Goal: Task Accomplishment & Management: Use online tool/utility

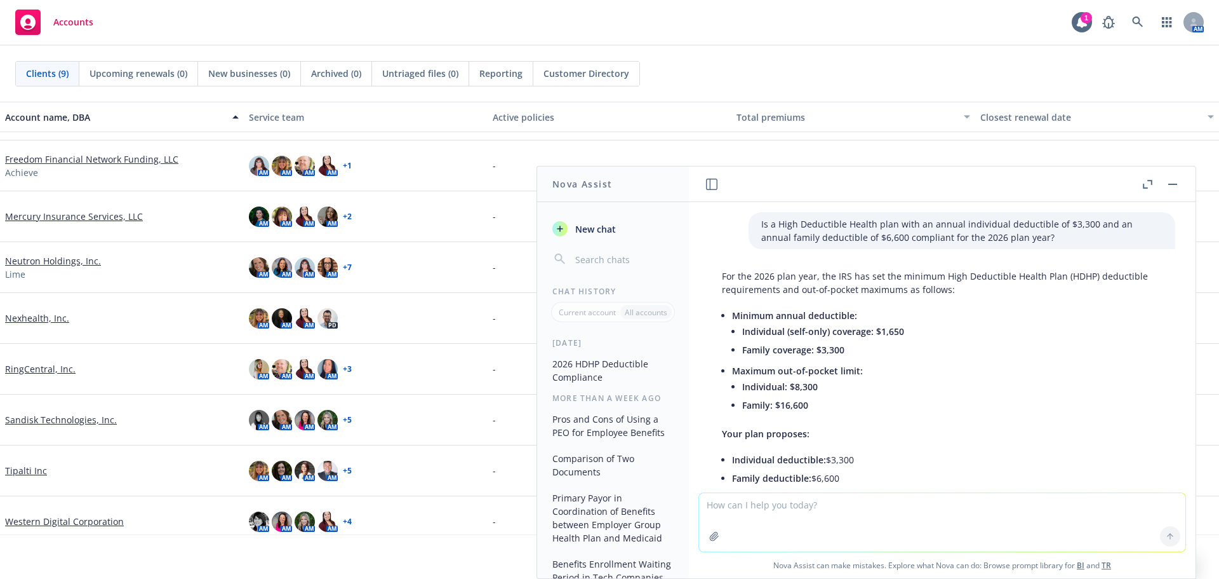
scroll to position [55, 0]
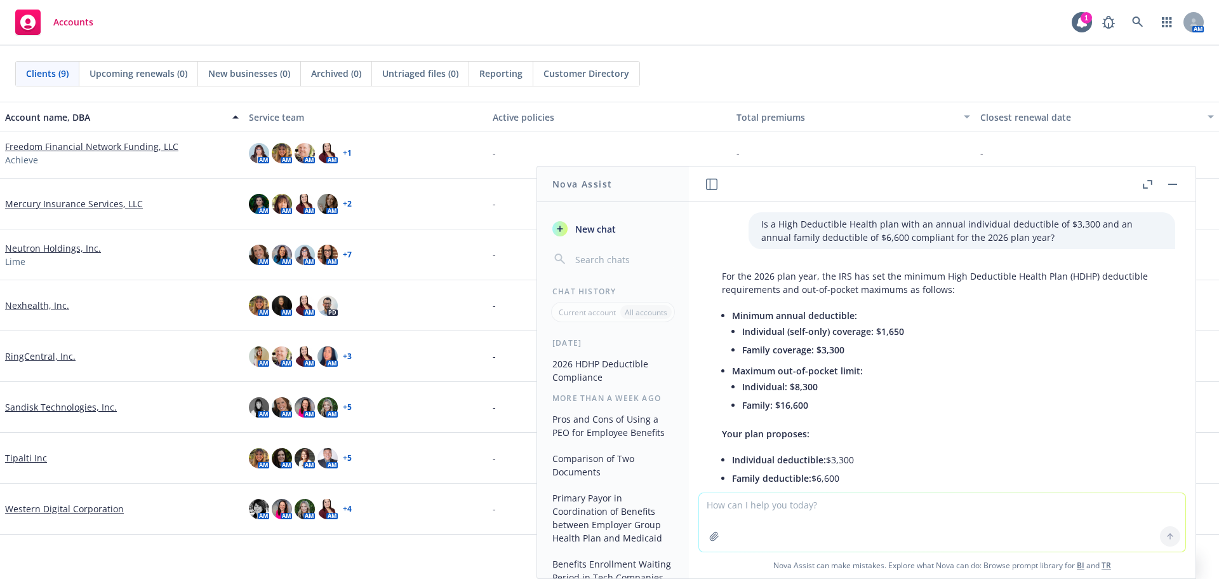
click at [760, 509] on textarea at bounding box center [942, 522] width 486 height 58
click at [774, 520] on textarea at bounding box center [942, 522] width 486 height 58
drag, startPoint x: 738, startPoint y: 502, endPoint x: 697, endPoint y: 499, distance: 40.8
click at [699, 499] on textarea "Can you condense the information below to fit on one PowerPoint slide with a he…" at bounding box center [942, 522] width 486 height 60
click at [1091, 506] on textarea "Condense the information below to fit on one PowerPoint slide with a heading an…" at bounding box center [942, 522] width 486 height 60
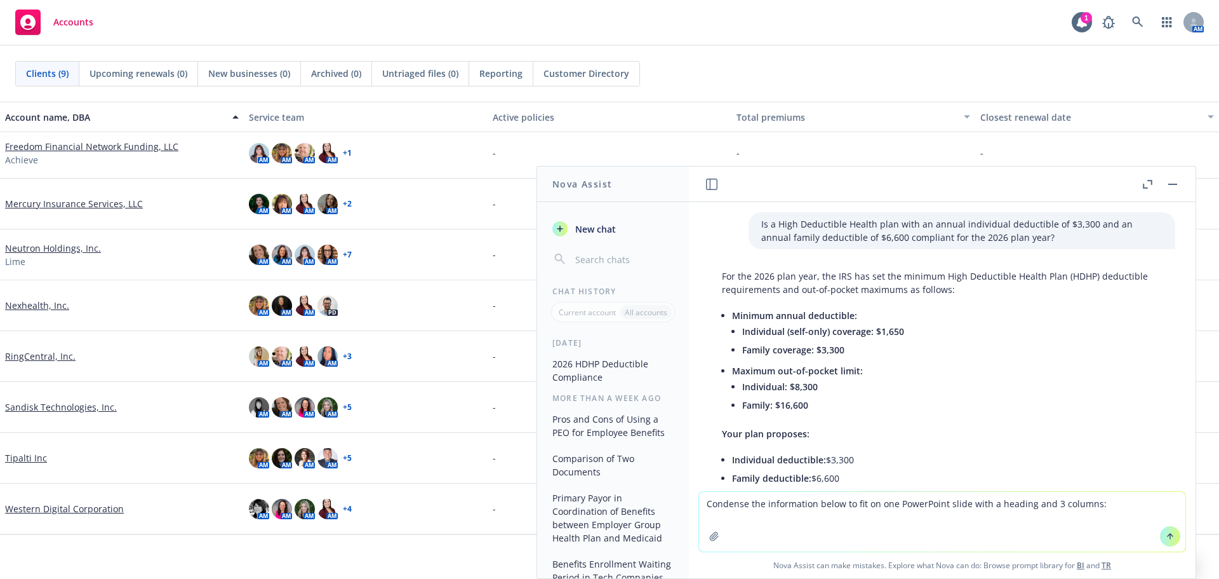
paste textarea "At Sandisk, we’re committed to shaping our benefits in ways that support our pe…"
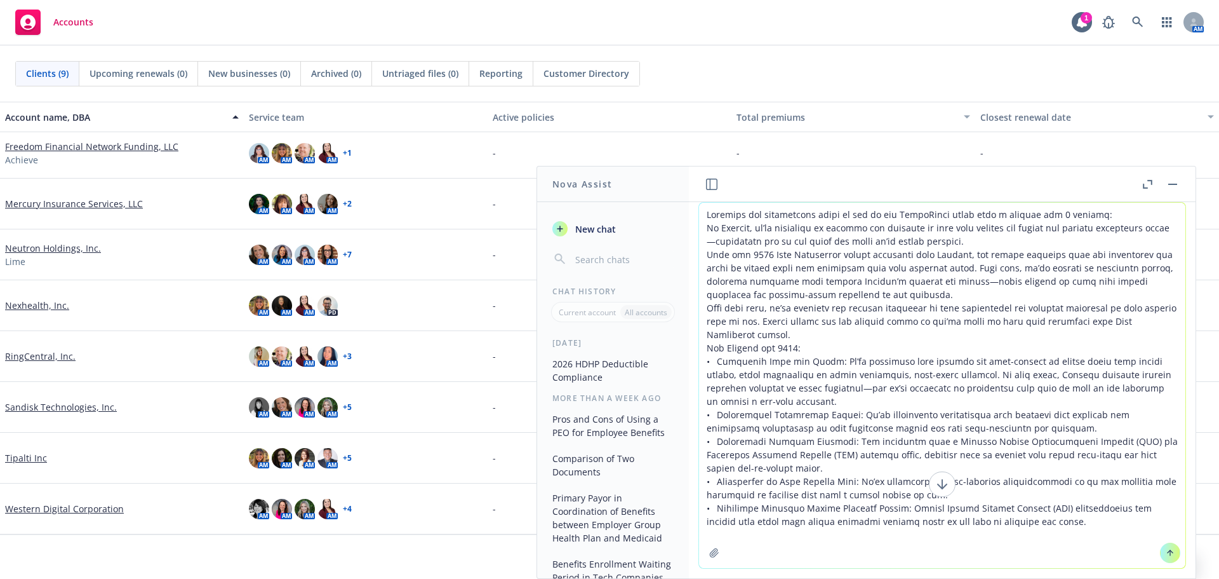
type textarea "Condense the information below to fit on one PowerPoint slide with a heading an…"
click at [1160, 550] on button at bounding box center [1170, 552] width 20 height 20
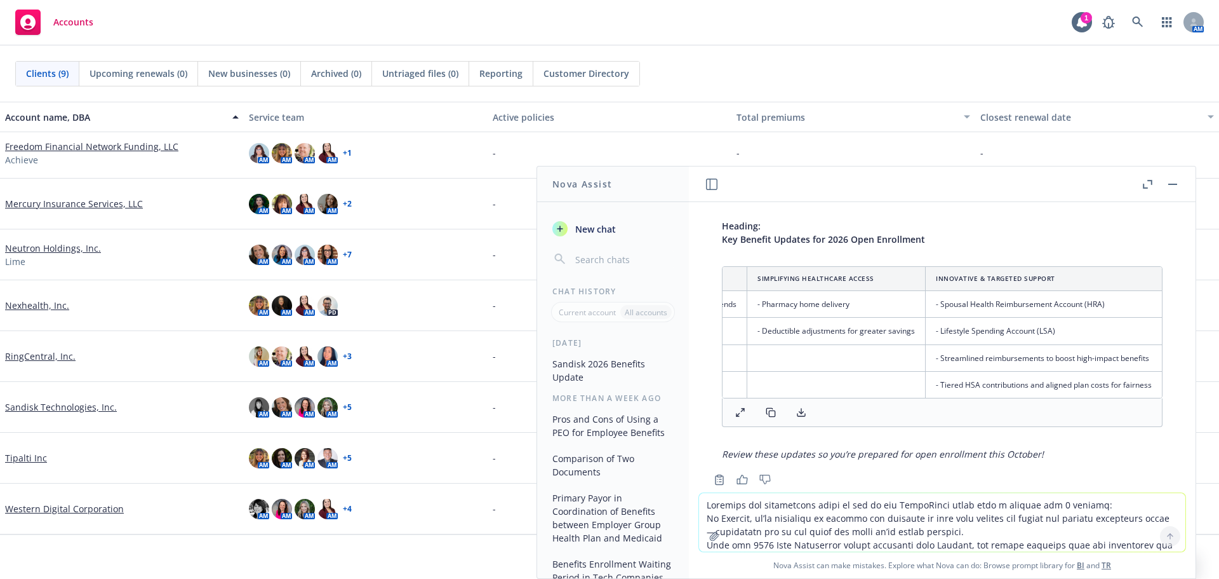
scroll to position [874, 0]
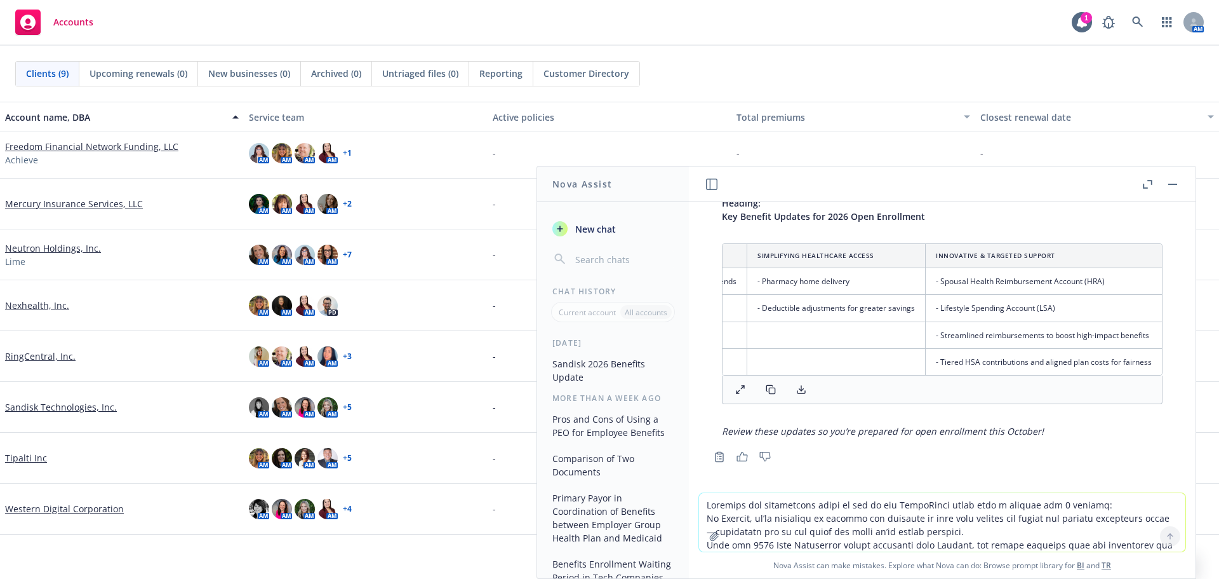
click at [763, 509] on textarea at bounding box center [942, 522] width 486 height 58
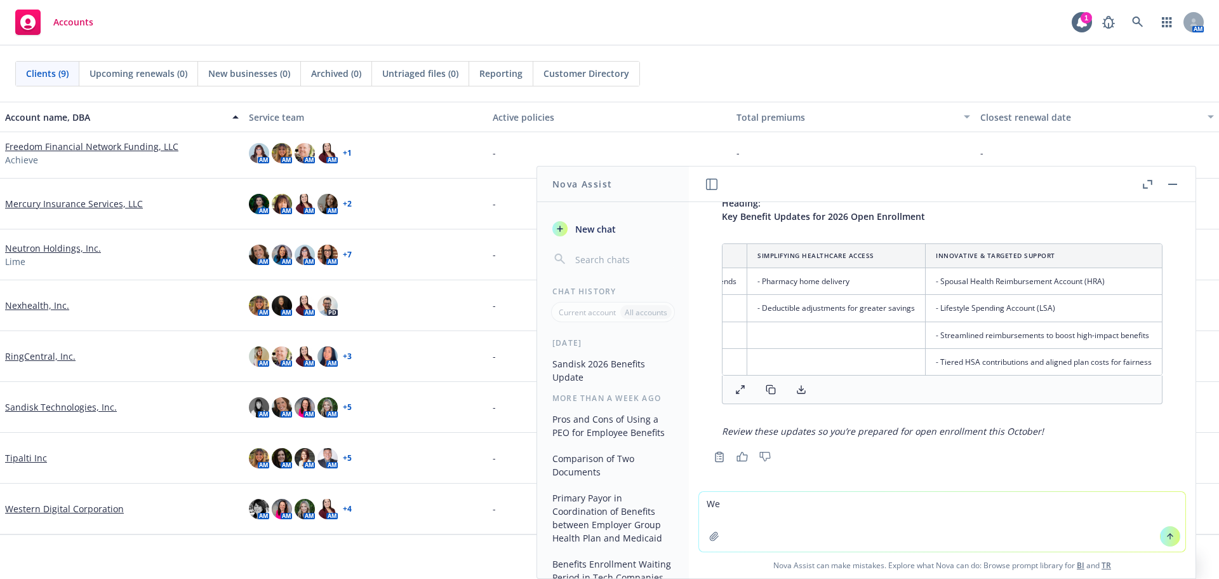
type textarea "W"
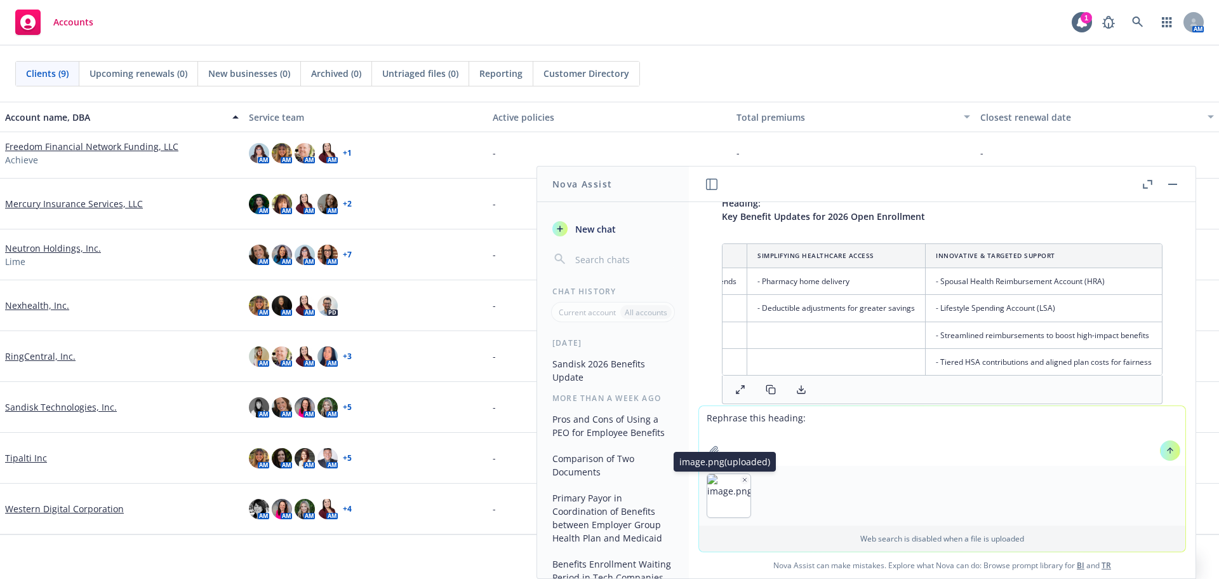
click at [744, 480] on icon "button" at bounding box center [745, 479] width 3 height 3
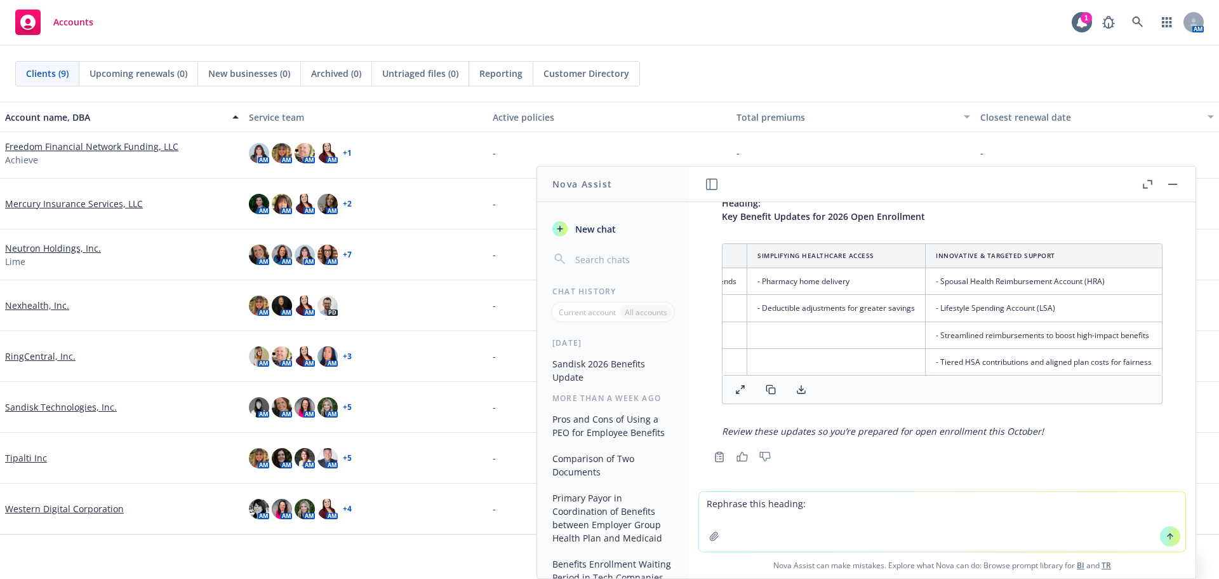
click at [819, 500] on textarea "Rephrase this heading:" at bounding box center [942, 522] width 486 height 60
type textarea "Rephrase this heading: Strong Benefits, Robust Support Staying the Course"
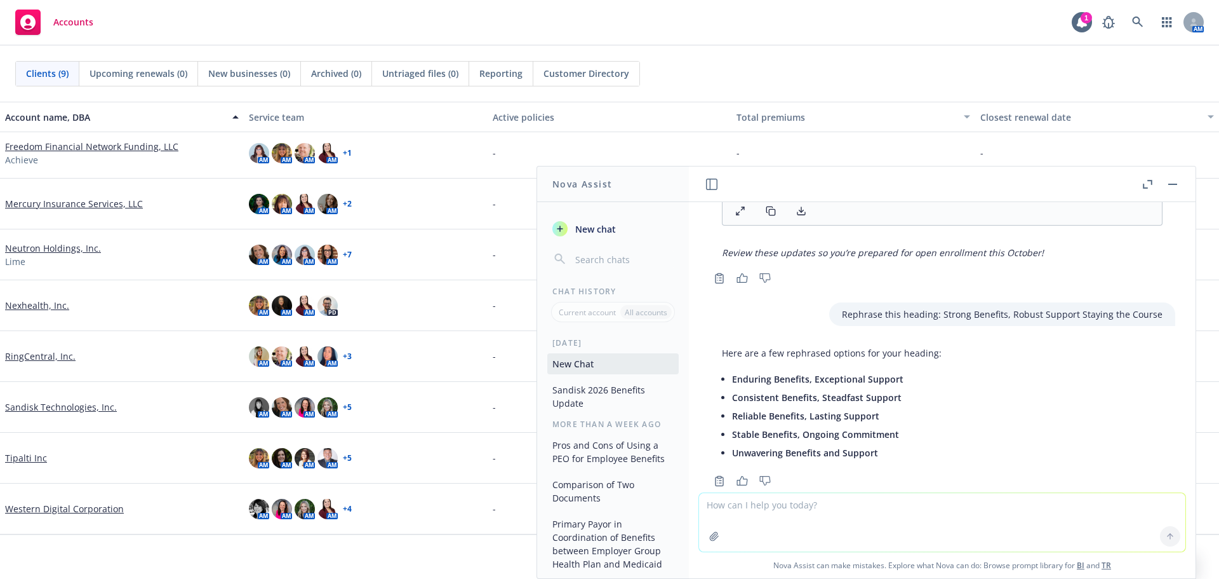
scroll to position [1077, 0]
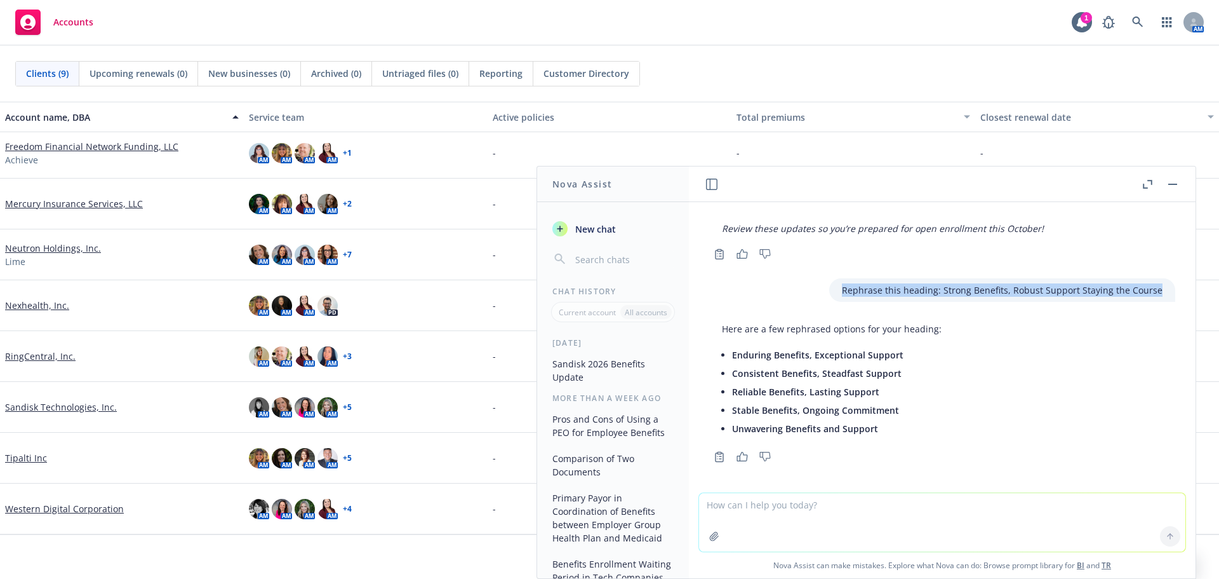
drag, startPoint x: 1143, startPoint y: 286, endPoint x: 834, endPoint y: 290, distance: 308.7
click at [842, 290] on p "Rephrase this heading: Strong Benefits, Robust Support Staying the Course" at bounding box center [1002, 289] width 321 height 13
copy p "Rephrase this heading: Strong Benefits, Robust Support Staying the Course"
click at [772, 516] on textarea at bounding box center [942, 522] width 486 height 58
paste textarea "Rephrase this heading: Strong Benefits, Robust Support Staying the Course"
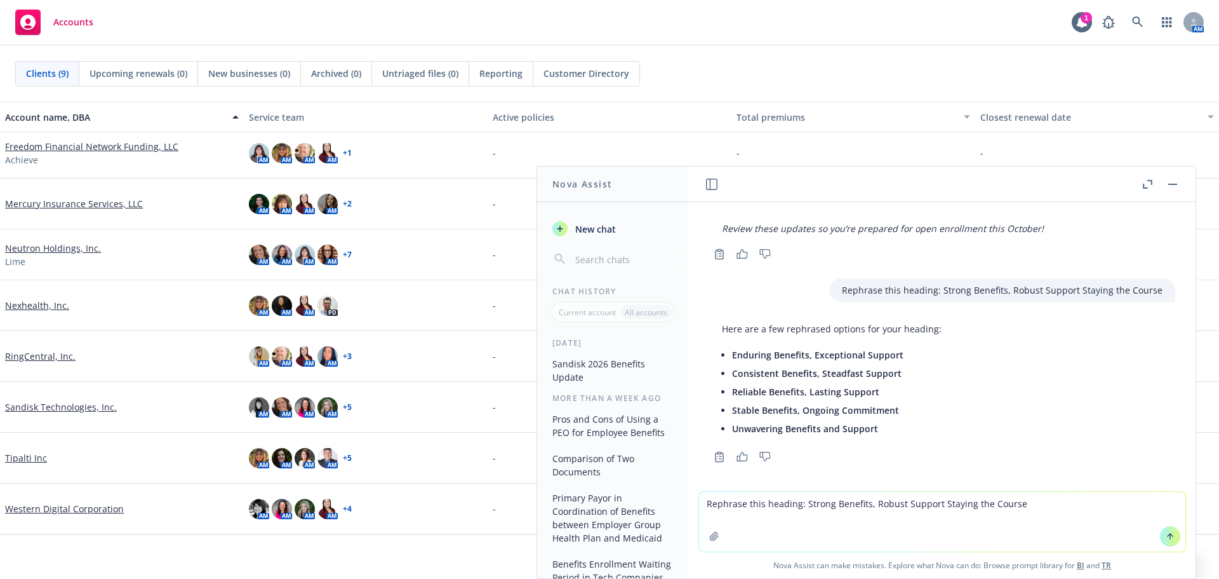
click at [935, 508] on textarea "Rephrase this heading: Strong Benefits, Robust Support Staying the Course" at bounding box center [942, 522] width 486 height 60
type textarea "Rephrase this heading: Strong Benefits, Robust Support, Staying the Course"
click at [1167, 530] on button at bounding box center [1170, 536] width 20 height 20
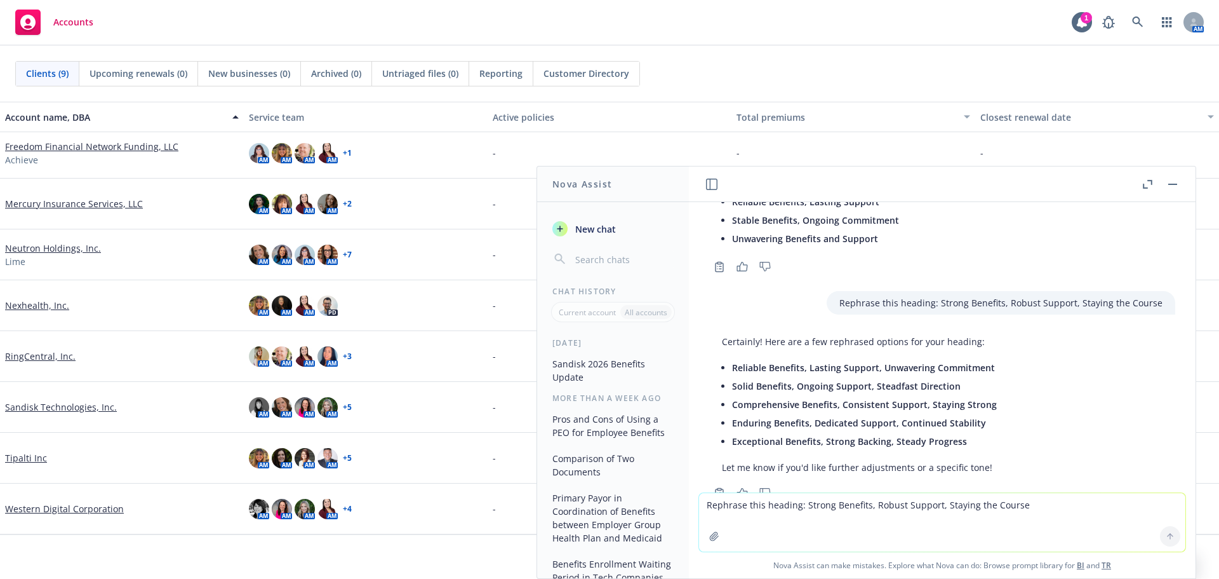
scroll to position [1303, 0]
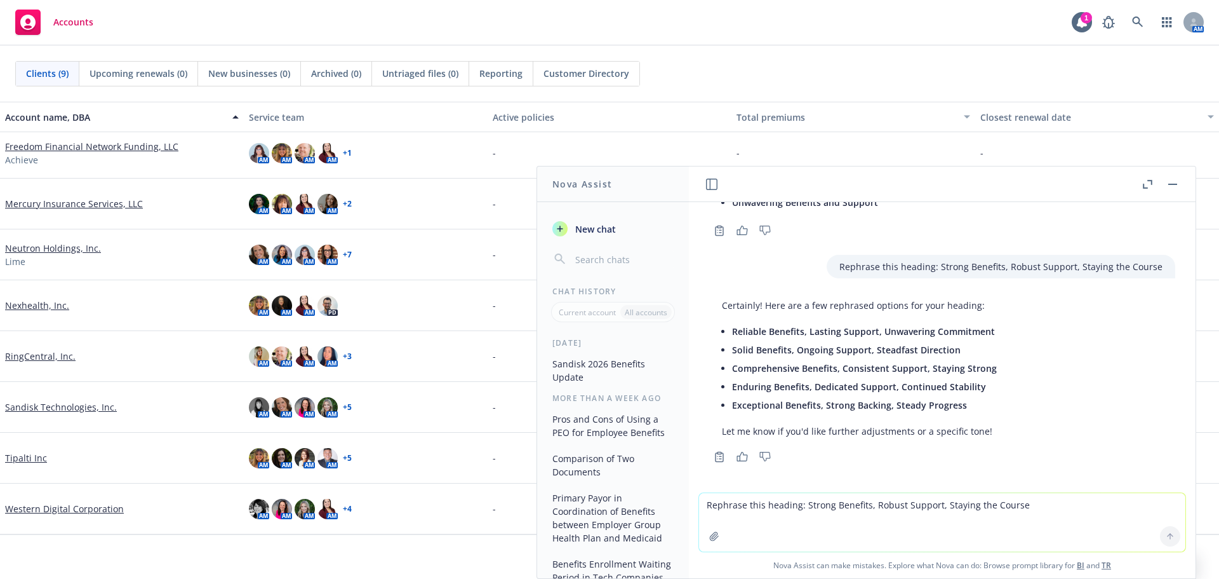
click at [773, 518] on textarea "Rephrase this heading: Strong Benefits, Robust Support, Staying the Course" at bounding box center [942, 522] width 486 height 58
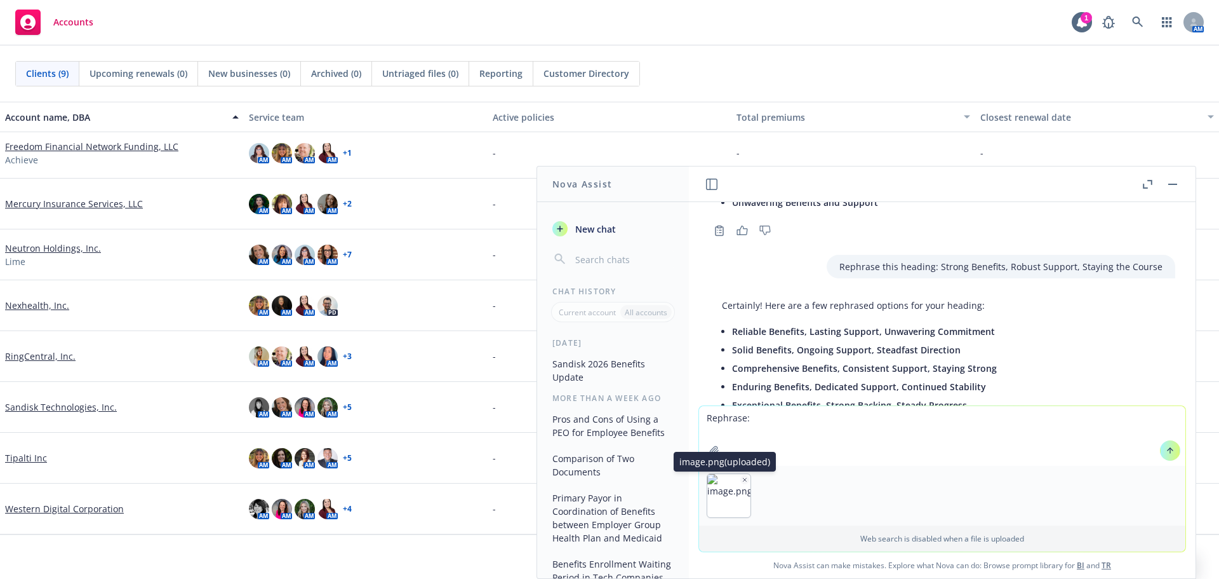
click at [743, 477] on icon "button" at bounding box center [745, 479] width 6 height 6
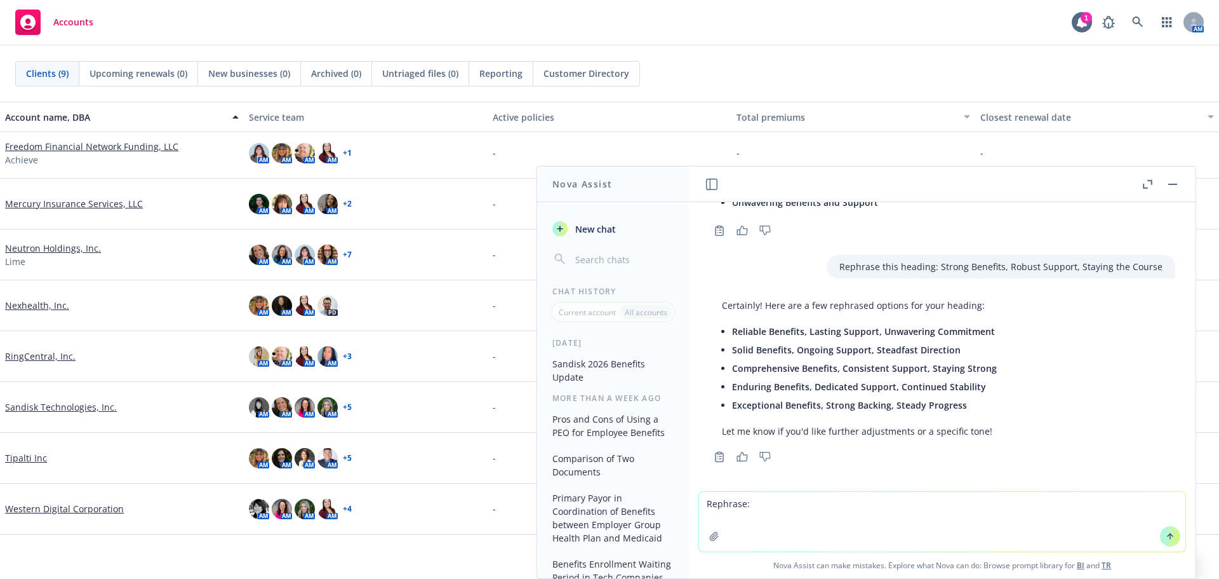
paste textarea "Delivering options to give you access to quality care while keeping you and you…"
type textarea "Rephrase: Delivering options to give you access to quality care while keeping y…"
click at [1166, 540] on icon at bounding box center [1170, 536] width 9 height 9
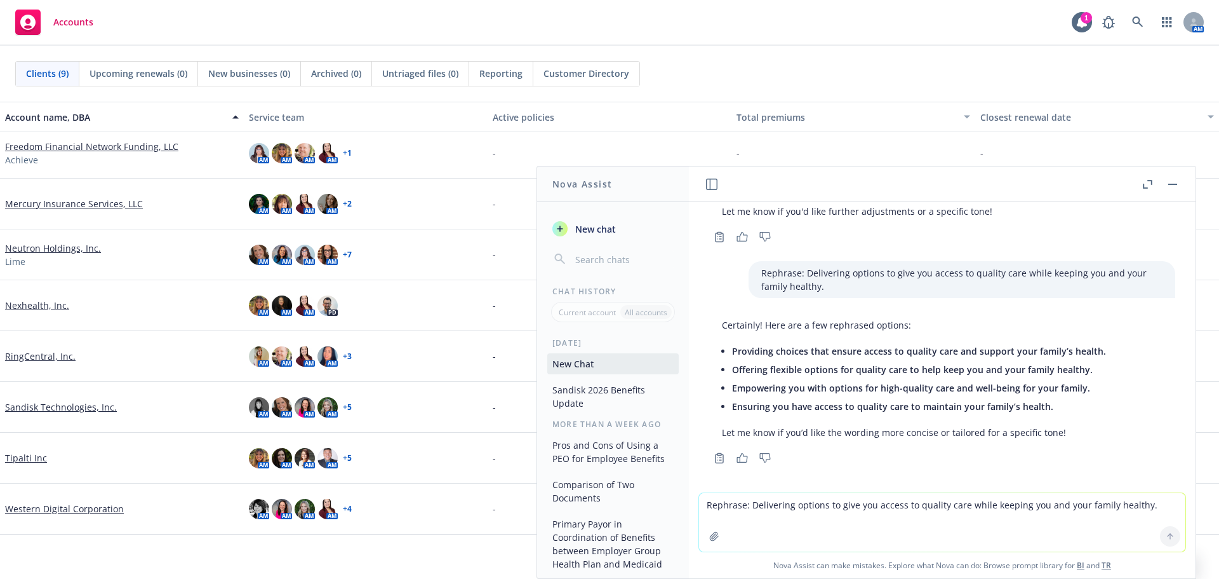
scroll to position [1524, 0]
drag, startPoint x: 1097, startPoint y: 472, endPoint x: 1082, endPoint y: 472, distance: 15.2
click at [1082, 472] on div "Is a High Deductible Health plan with an annual individual deductible of $3,300…" at bounding box center [942, 347] width 507 height 290
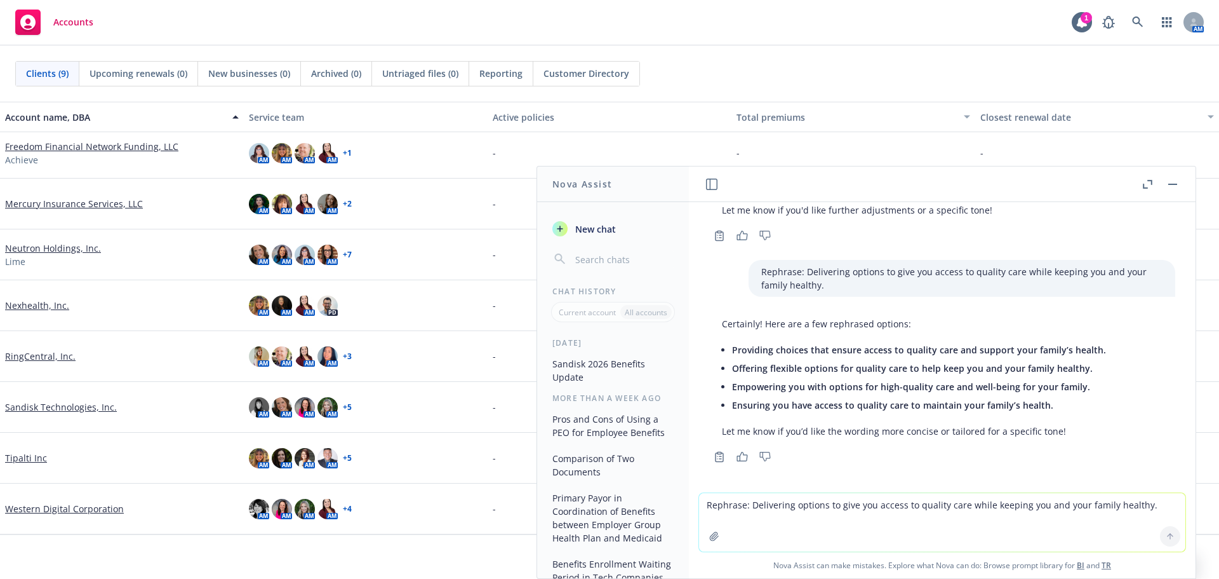
click at [1051, 365] on span "Offering flexible options for quality care to help keep you and your family hea…" at bounding box center [912, 368] width 361 height 12
drag, startPoint x: 1084, startPoint y: 363, endPoint x: 741, endPoint y: 368, distance: 343.0
click at [741, 368] on span "Offering flexible options for quality care to help keep you and your family hea…" at bounding box center [912, 368] width 361 height 12
click at [963, 377] on li "Empowering you with options for high-quality care and well-being for your famil…" at bounding box center [919, 386] width 374 height 18
drag, startPoint x: 1082, startPoint y: 364, endPoint x: 1011, endPoint y: 368, distance: 71.3
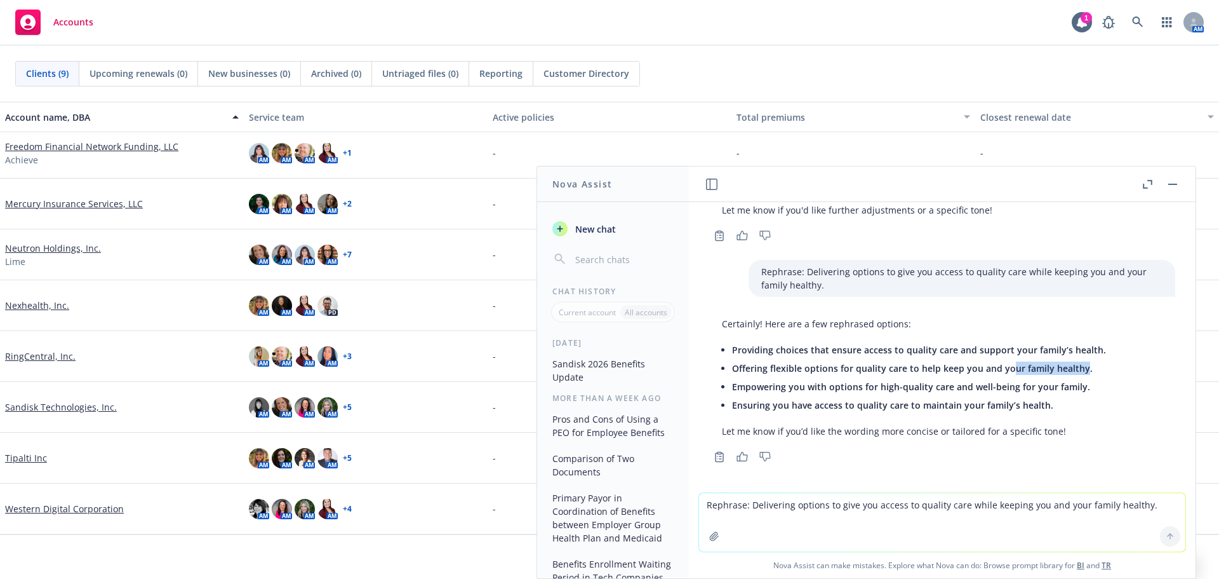
click at [1011, 368] on span "Offering flexible options for quality care to help keep you and your family hea…" at bounding box center [912, 368] width 361 height 12
drag, startPoint x: 1084, startPoint y: 366, endPoint x: 735, endPoint y: 371, distance: 348.7
click at [735, 371] on li "Offering flexible options for quality care to help keep you and your family hea…" at bounding box center [919, 368] width 374 height 18
copy span "Offering flexible options for quality care to help keep you and your family hea…"
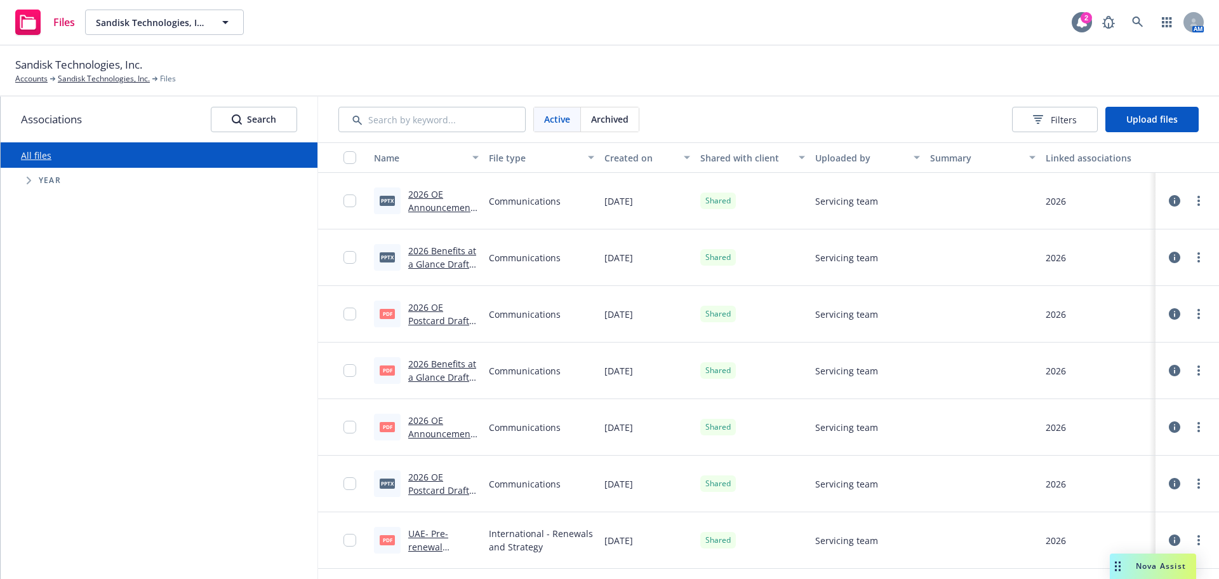
click at [1086, 19] on div "2" at bounding box center [1086, 17] width 11 height 11
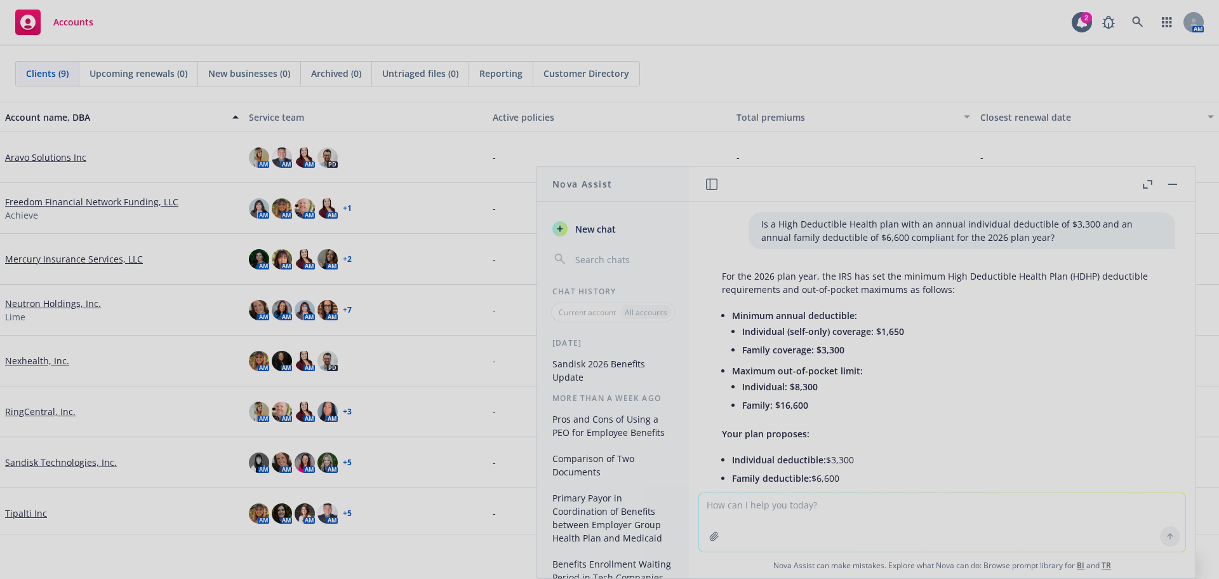
scroll to position [0, 241]
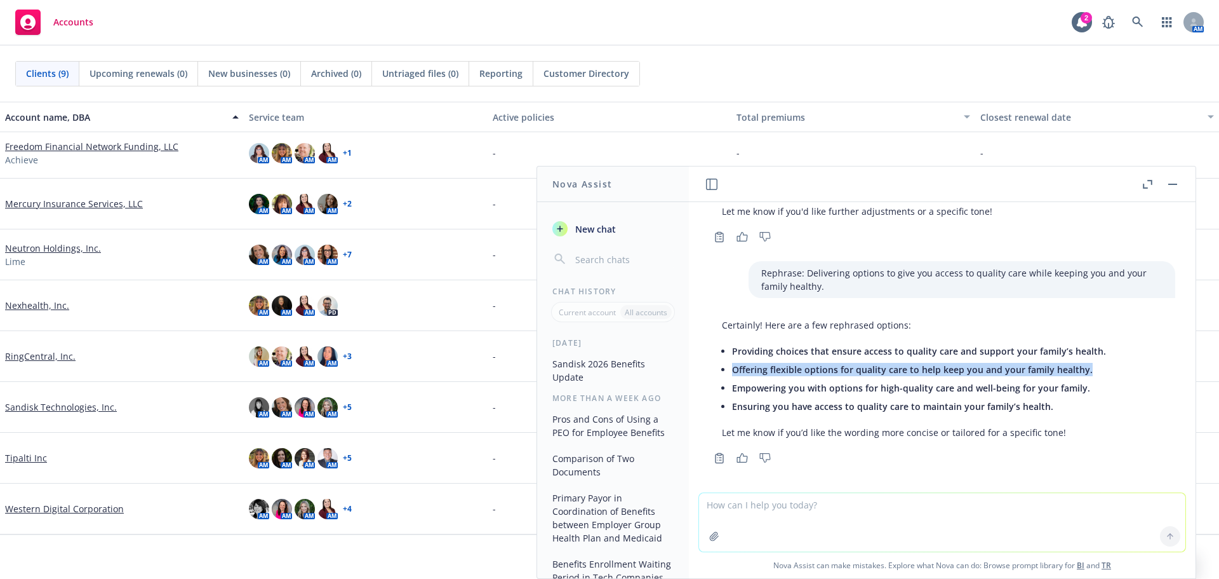
click at [67, 406] on link "Sandisk Technologies, Inc." at bounding box center [61, 406] width 112 height 13
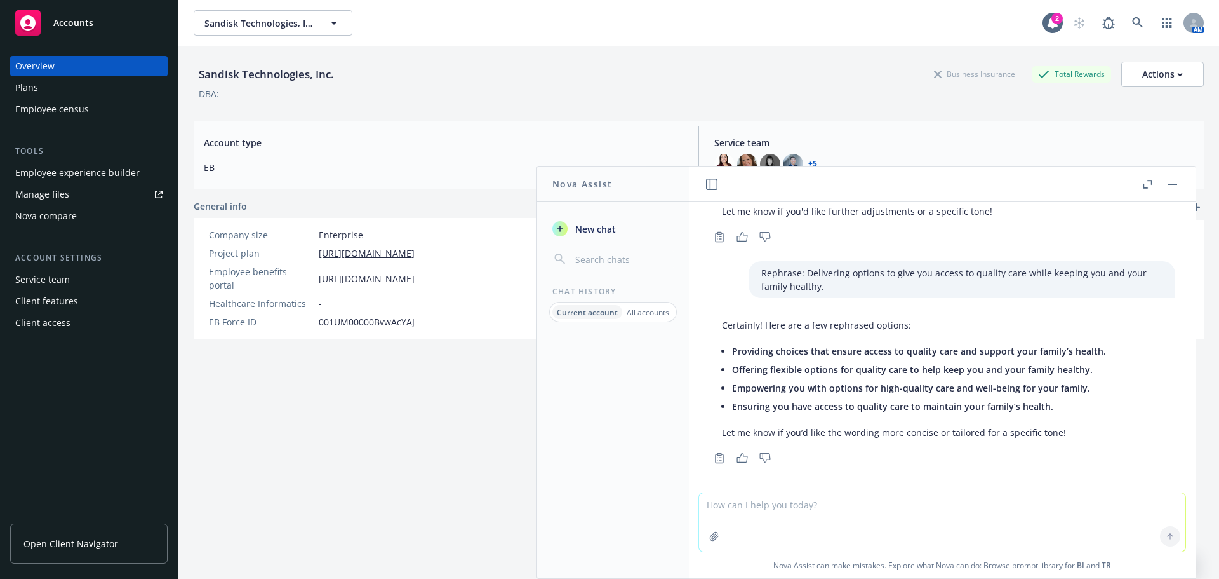
click at [113, 544] on span "Open Client Navigator" at bounding box center [70, 543] width 95 height 13
click at [51, 199] on div "Manage files" at bounding box center [42, 194] width 54 height 20
